Goal: Task Accomplishment & Management: Use online tool/utility

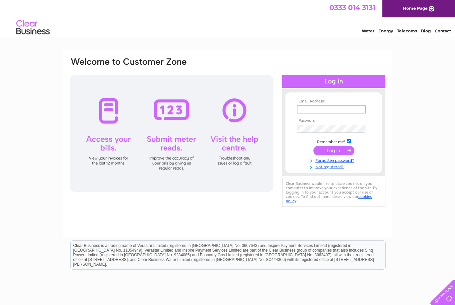
type input "Jedickinson@yahoo.co.uk"
click at [334, 151] on input "submit" at bounding box center [334, 150] width 41 height 9
click at [342, 148] on input "submit" at bounding box center [334, 149] width 41 height 9
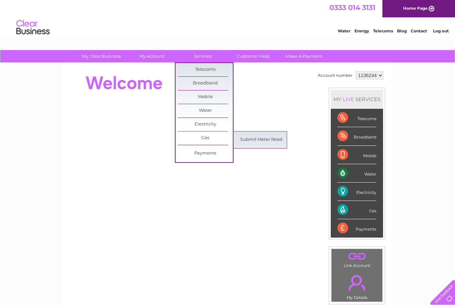
click at [270, 139] on link "Submit Meter Read" at bounding box center [261, 139] width 55 height 13
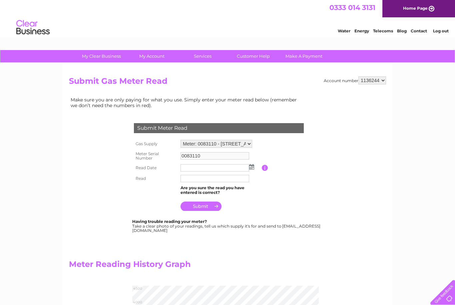
click at [251, 167] on img at bounding box center [251, 166] width 5 height 5
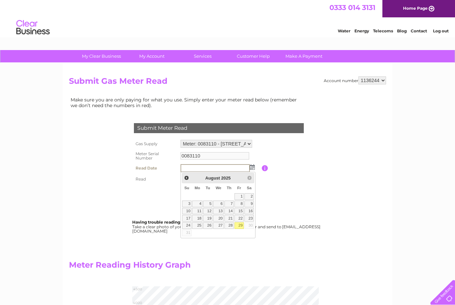
click at [238, 227] on link "29" at bounding box center [239, 225] width 9 height 7
type input "2025/08/29"
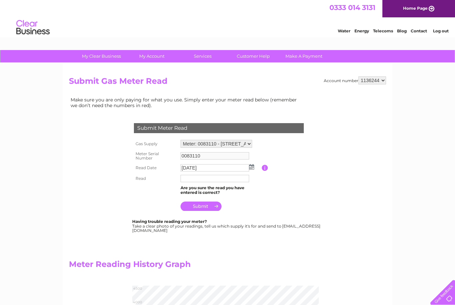
click at [208, 176] on input "text" at bounding box center [215, 178] width 69 height 7
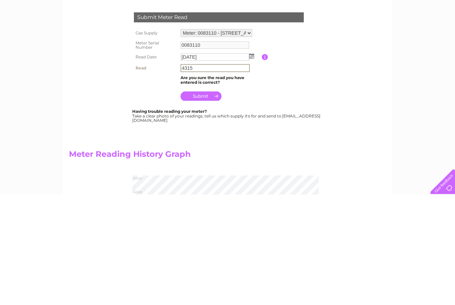
type input "4315"
click at [207, 202] on input "submit" at bounding box center [201, 206] width 41 height 9
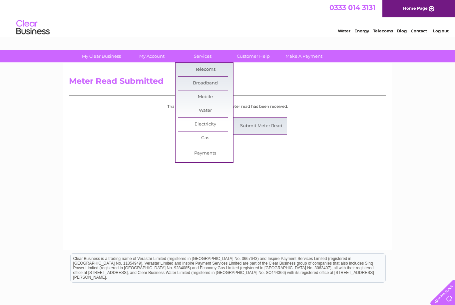
click at [259, 125] on link "Submit Meter Read" at bounding box center [261, 125] width 55 height 13
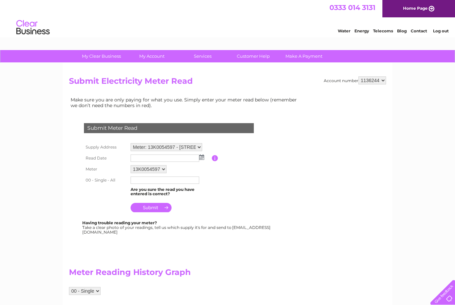
click at [203, 158] on img at bounding box center [201, 156] width 5 height 5
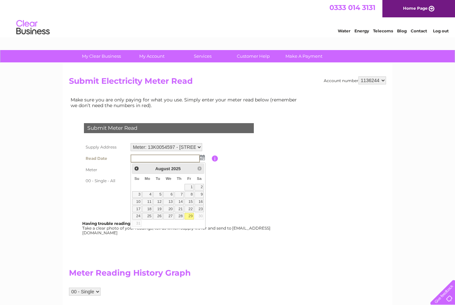
click at [190, 217] on link "29" at bounding box center [189, 216] width 9 height 7
type input "2025/08/29"
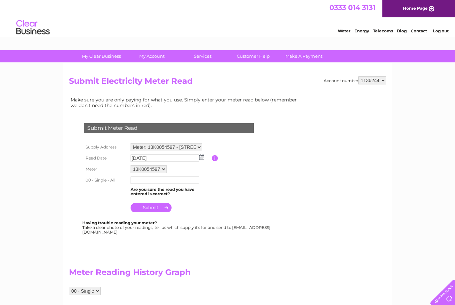
click at [178, 184] on input "text" at bounding box center [165, 179] width 69 height 7
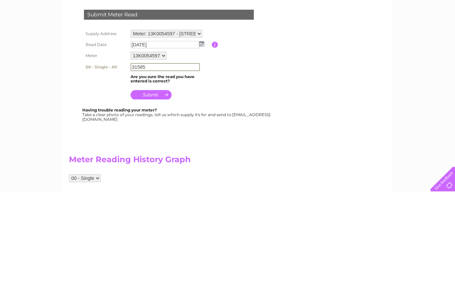
type input "31585"
click at [161, 203] on input "submit" at bounding box center [151, 207] width 41 height 9
